Goal: Check status: Check status

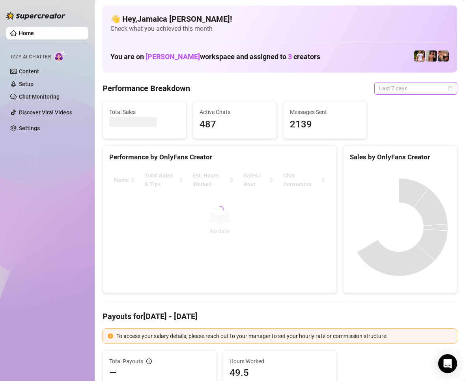
click at [389, 88] on span "Last 7 days" at bounding box center [415, 89] width 73 height 12
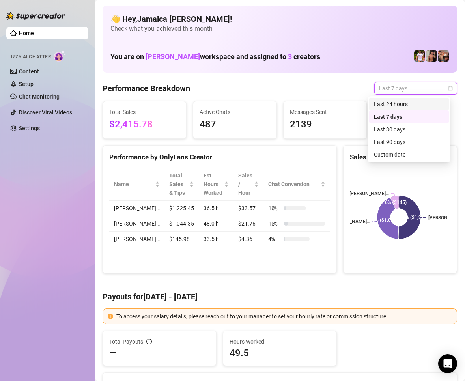
click at [396, 101] on div "Last 24 hours" at bounding box center [409, 104] width 70 height 9
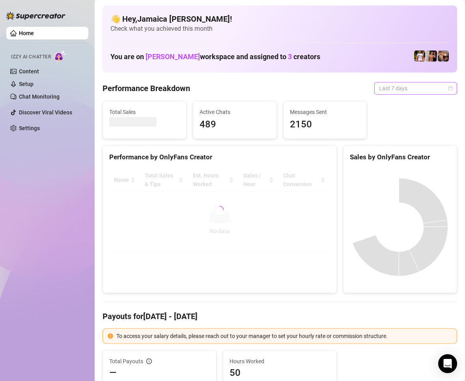
click at [379, 90] on span "Last 7 days" at bounding box center [415, 89] width 73 height 12
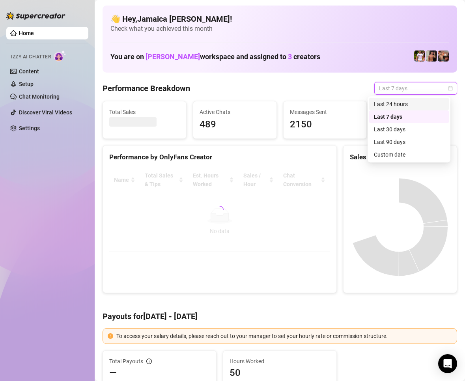
click at [385, 103] on div "Last 24 hours" at bounding box center [409, 104] width 70 height 9
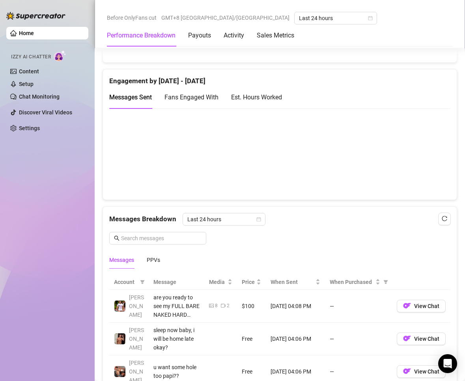
scroll to position [671, 0]
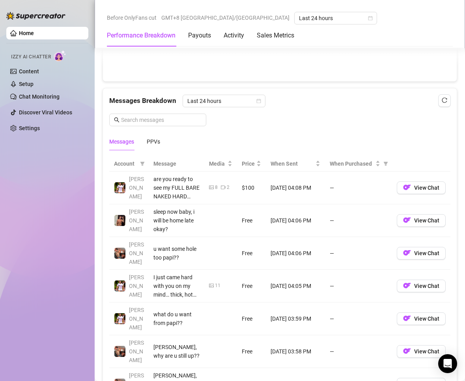
click at [162, 140] on div "Messages PPVs" at bounding box center [280, 142] width 342 height 18
click at [157, 142] on div "PPVs" at bounding box center [153, 141] width 13 height 9
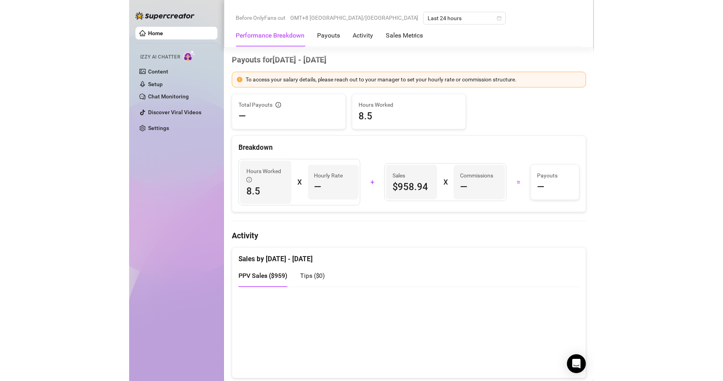
scroll to position [39, 0]
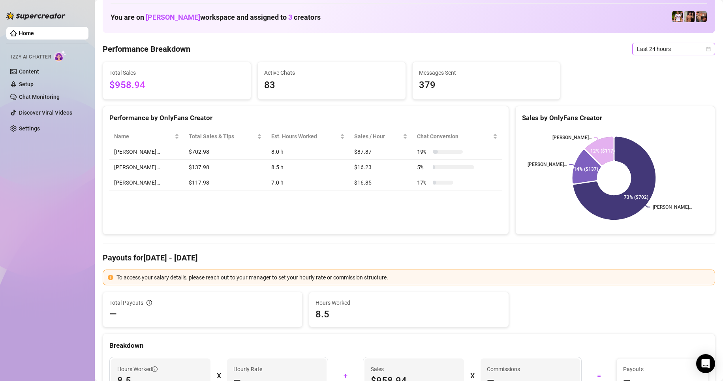
click at [465, 45] on span "Last 24 hours" at bounding box center [673, 49] width 73 height 12
click at [465, 112] on div "Custom date" at bounding box center [667, 115] width 70 height 9
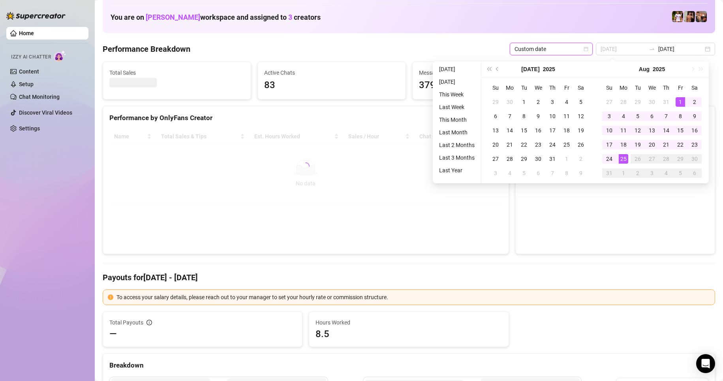
type input "2025-08-01"
drag, startPoint x: 677, startPoint y: 100, endPoint x: 673, endPoint y: 114, distance: 14.9
click at [465, 99] on div "1" at bounding box center [680, 101] width 9 height 9
type input "2025-08-25"
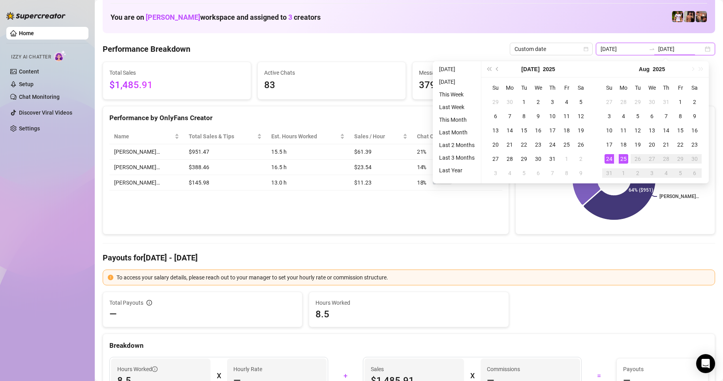
type input "2025-08-24"
type input "2025-08-25"
click at [465, 162] on div "25" at bounding box center [623, 158] width 9 height 9
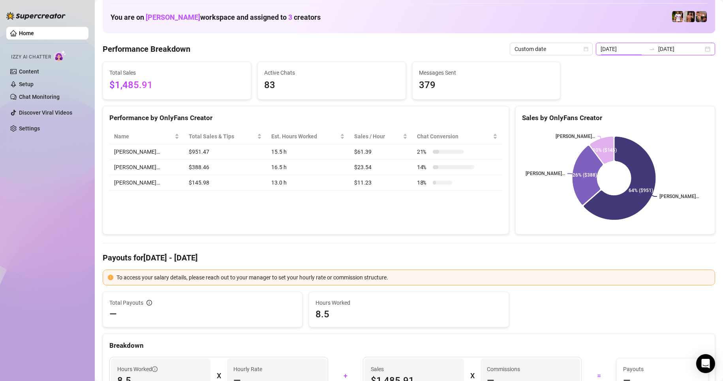
click at [465, 50] on input "2025-08-24" at bounding box center [623, 49] width 45 height 9
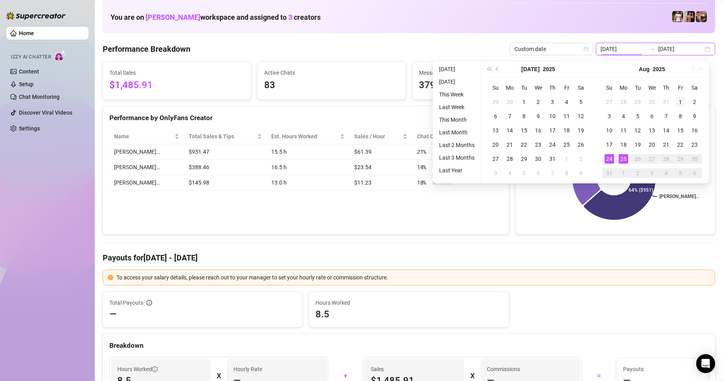
type input "2025-08-01"
click at [465, 101] on div "1" at bounding box center [680, 101] width 9 height 9
type input "2025-08-25"
click at [465, 161] on div "25" at bounding box center [623, 158] width 9 height 9
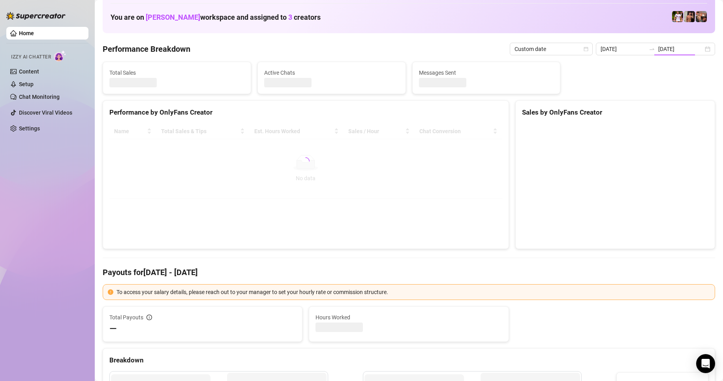
type input "2025-08-01"
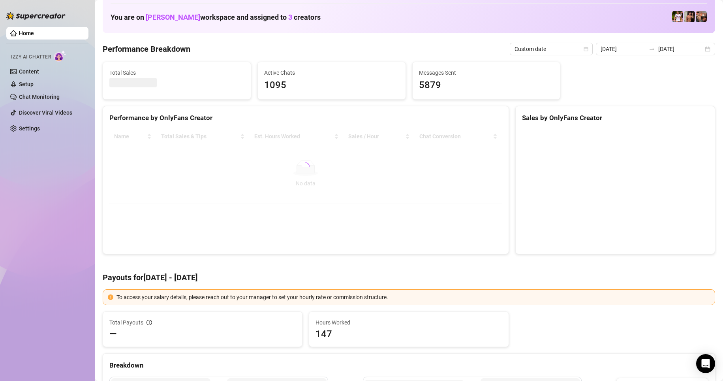
scroll to position [0, 0]
